Goal: Transaction & Acquisition: Purchase product/service

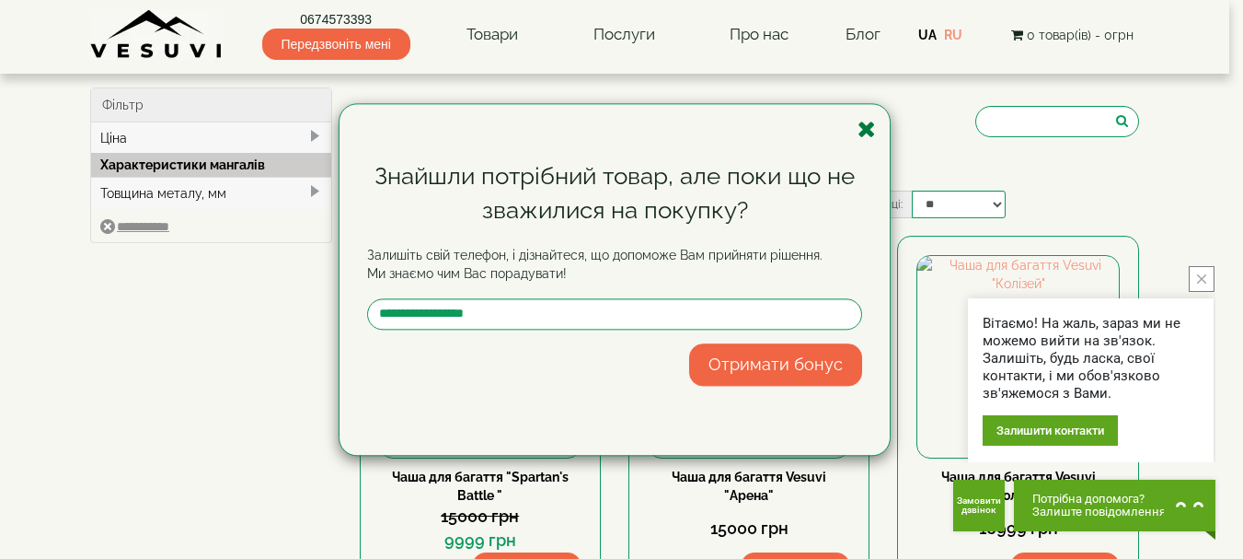
click at [874, 127] on icon "button" at bounding box center [867, 129] width 18 height 23
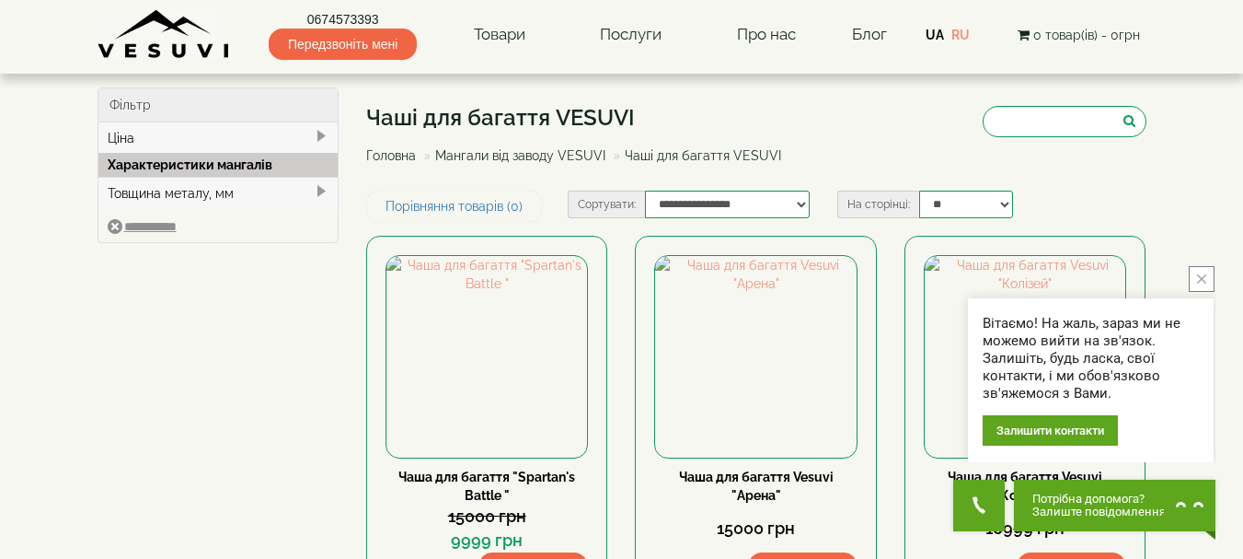
click at [1198, 278] on icon "close button" at bounding box center [1201, 278] width 9 height 9
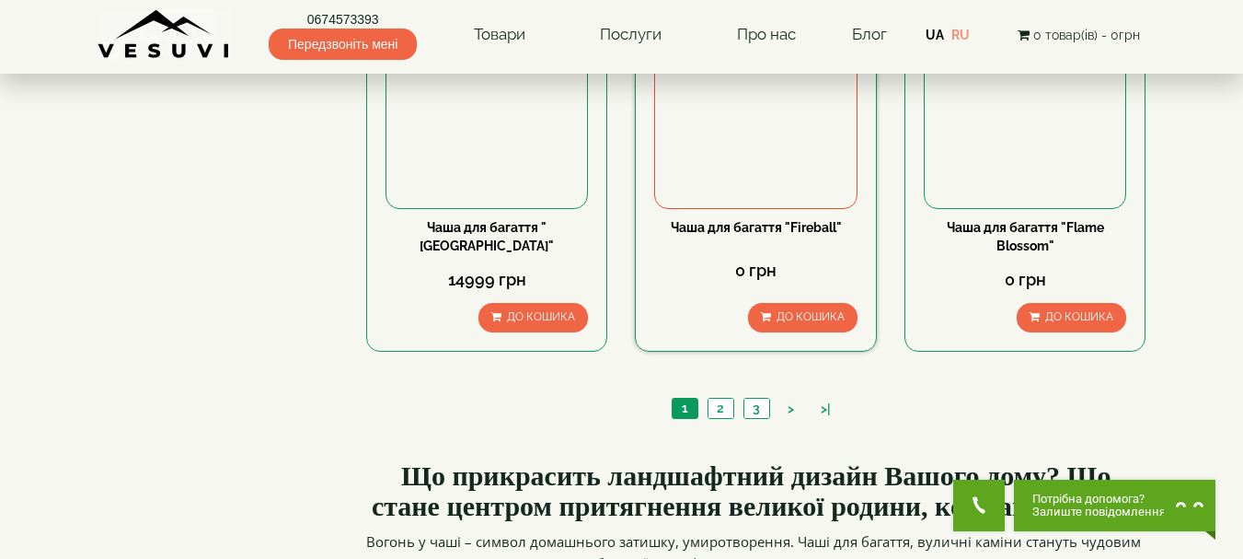
scroll to position [1841, 0]
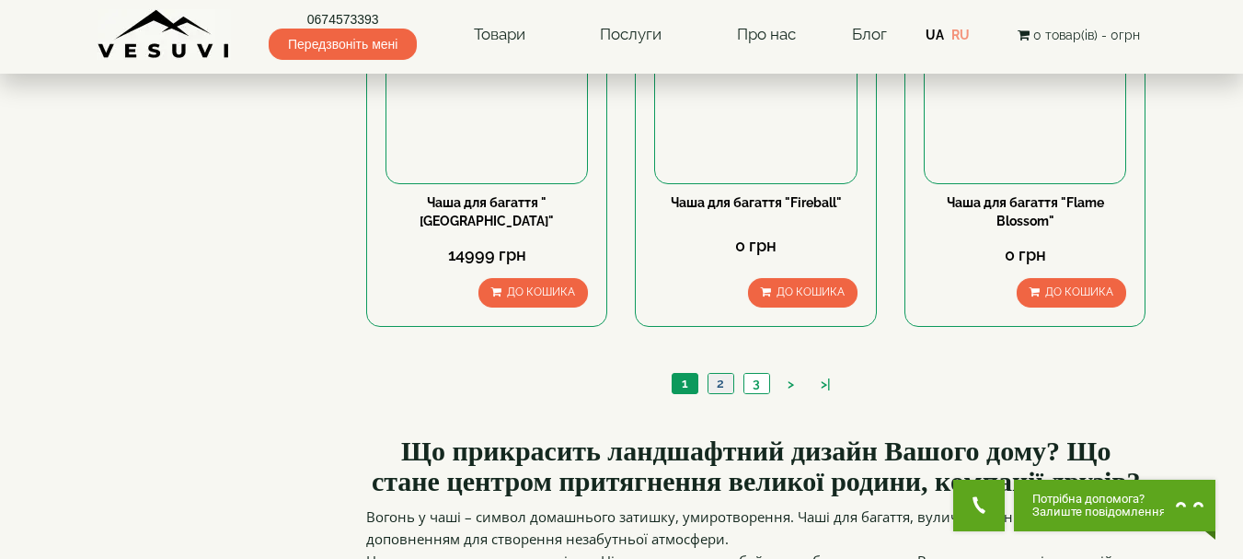
click at [728, 385] on link "2" at bounding box center [721, 383] width 26 height 19
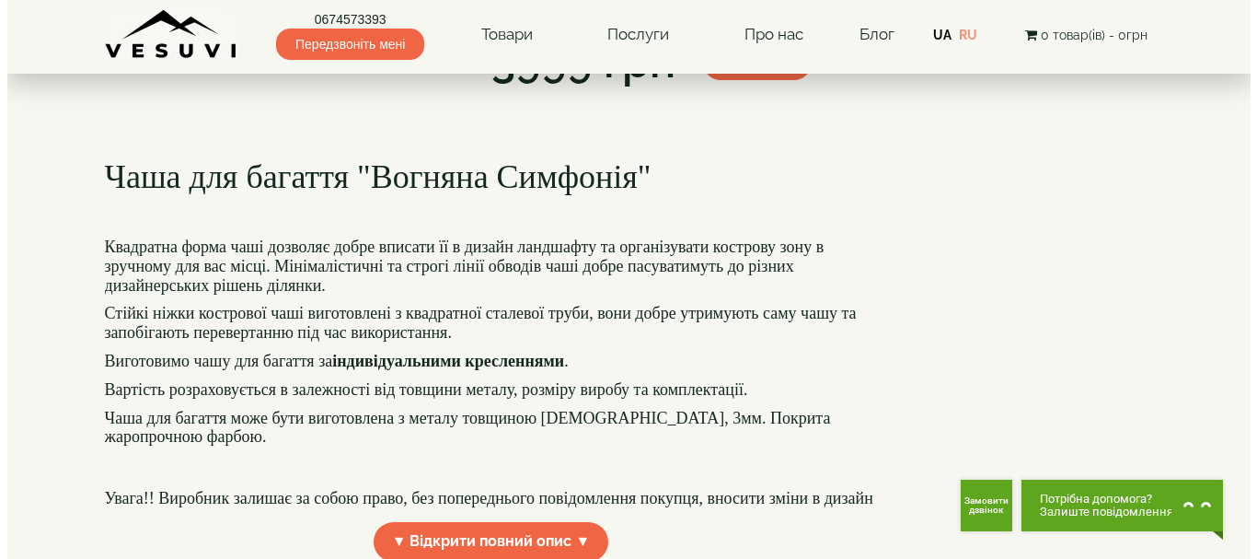
scroll to position [184, 0]
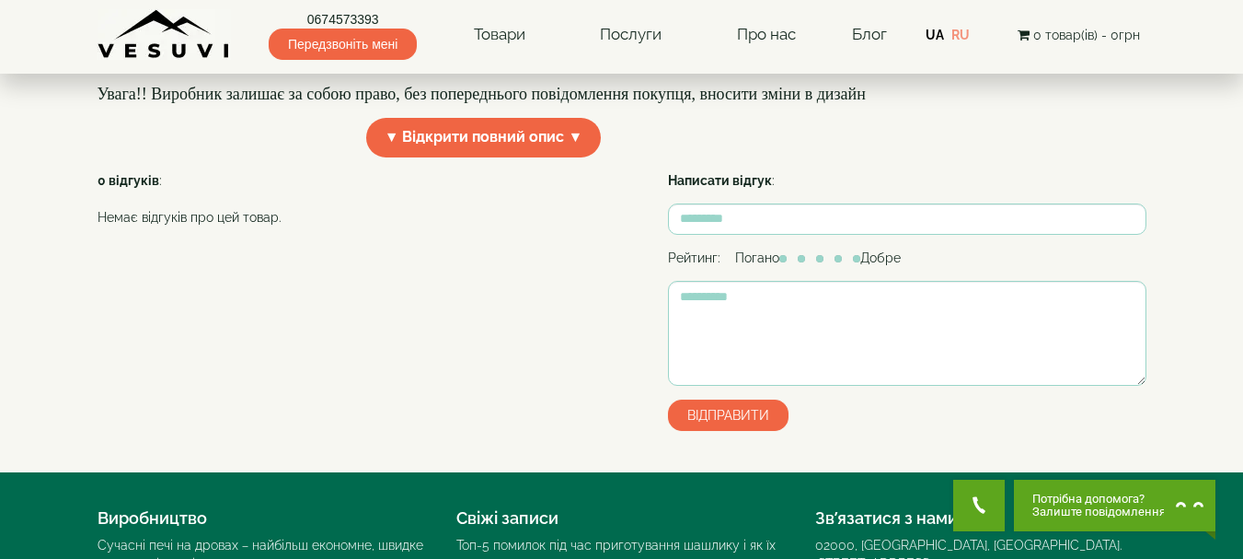
scroll to position [552, 0]
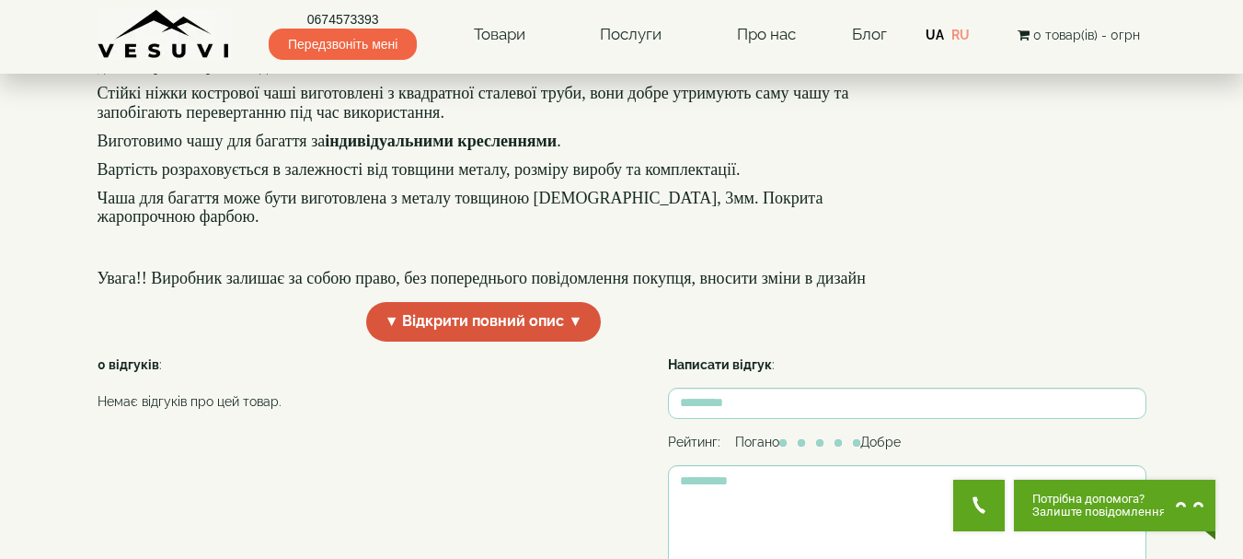
click at [464, 341] on span "▼ Відкрити повний опис ▼" at bounding box center [484, 322] width 236 height 40
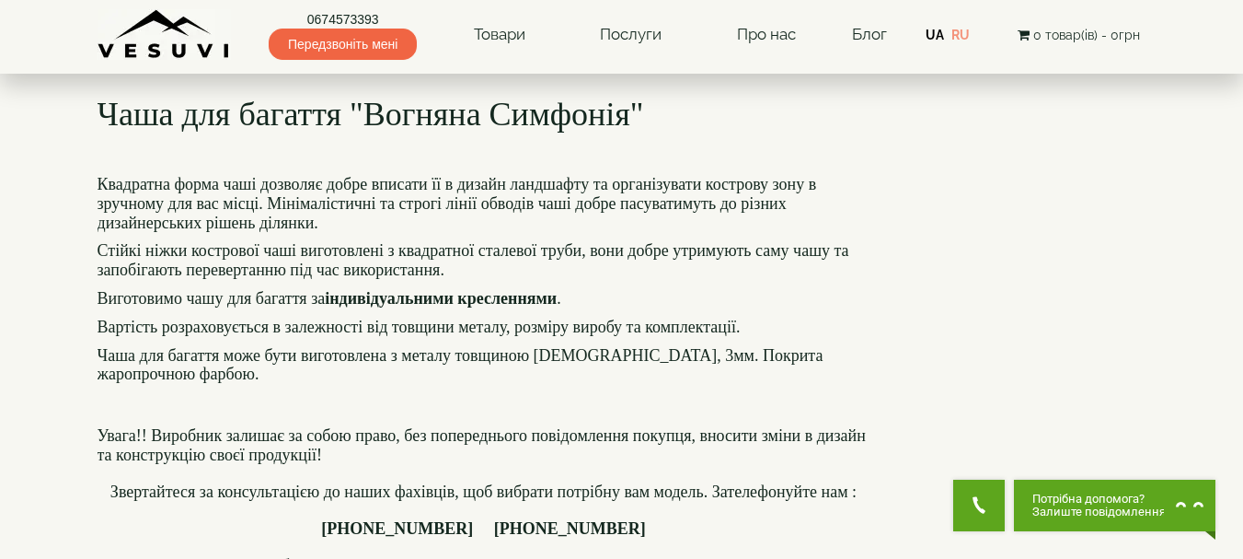
scroll to position [276, 0]
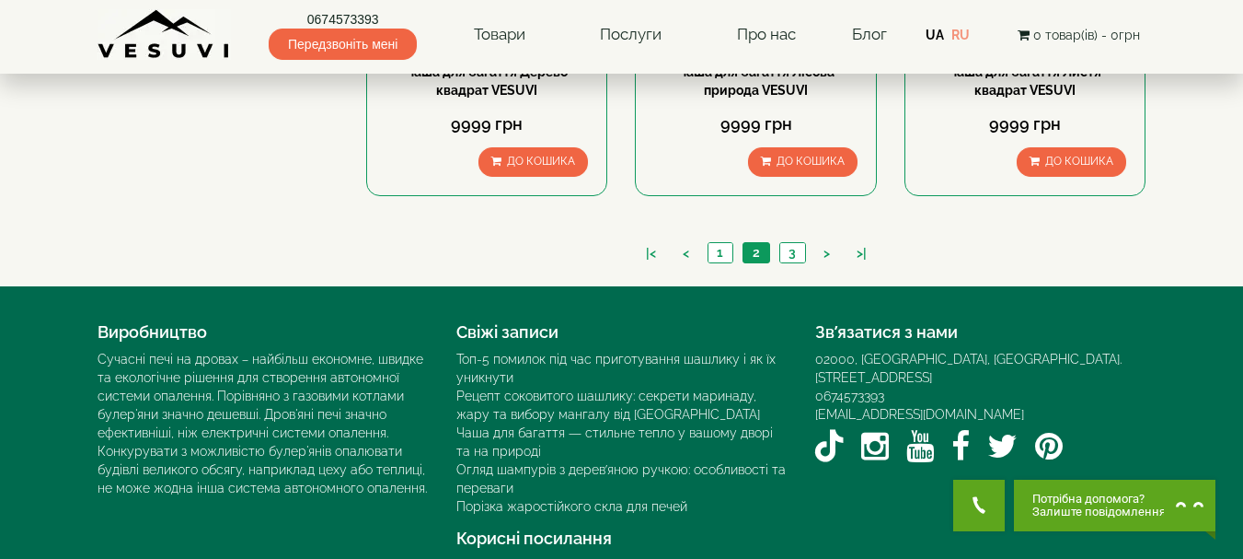
scroll to position [2016, 0]
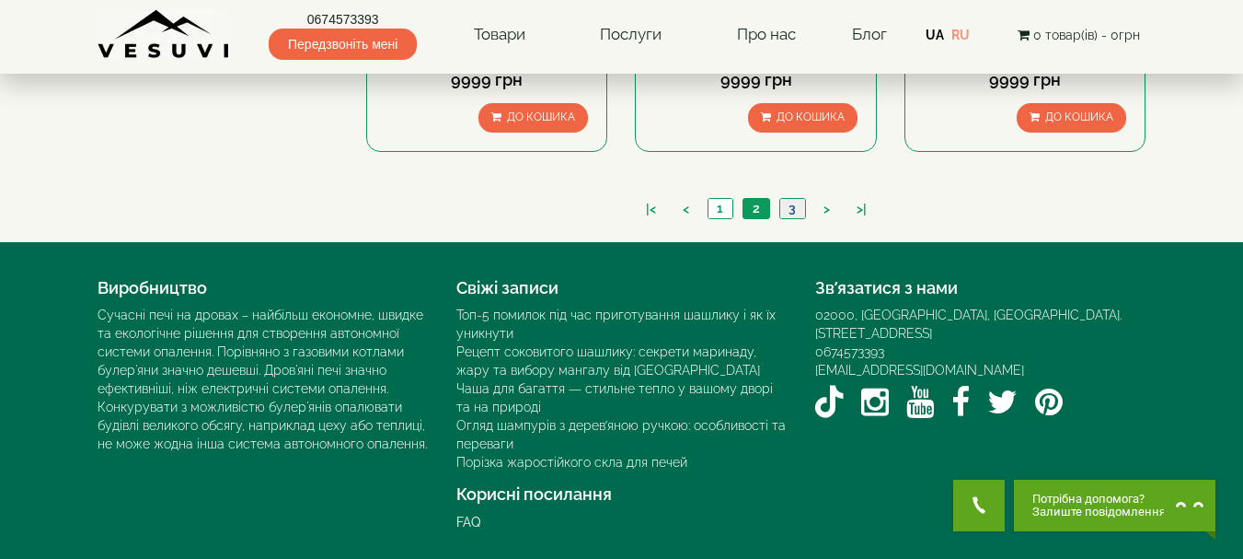
click at [792, 211] on link "3" at bounding box center [793, 208] width 26 height 19
